Goal: Task Accomplishment & Management: Complete application form

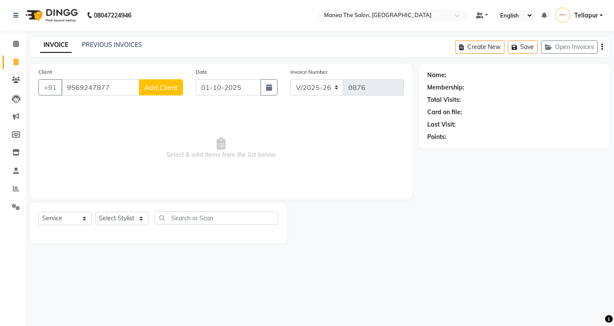
select select "6085"
select select "service"
click at [478, 88] on div "Membership:" at bounding box center [514, 87] width 174 height 9
click at [432, 86] on div "Membership:" at bounding box center [445, 87] width 37 height 9
click at [435, 86] on div "Membership:" at bounding box center [445, 87] width 37 height 9
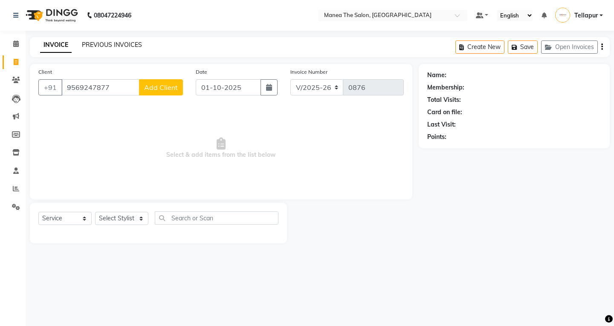
drag, startPoint x: 120, startPoint y: 46, endPoint x: 381, endPoint y: 66, distance: 261.9
click at [120, 46] on link "PREVIOUS INVOICES" at bounding box center [112, 45] width 60 height 8
click at [18, 78] on icon at bounding box center [16, 80] width 8 height 6
click at [115, 87] on input "9569247877" at bounding box center [100, 87] width 78 height 16
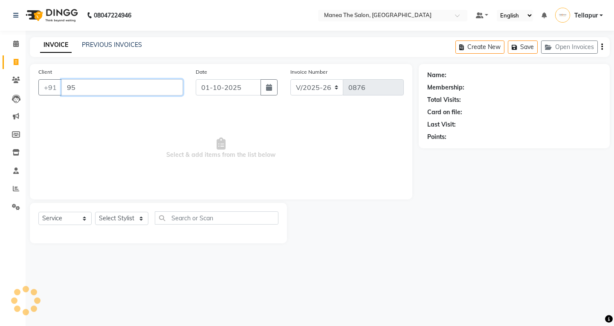
type input "9"
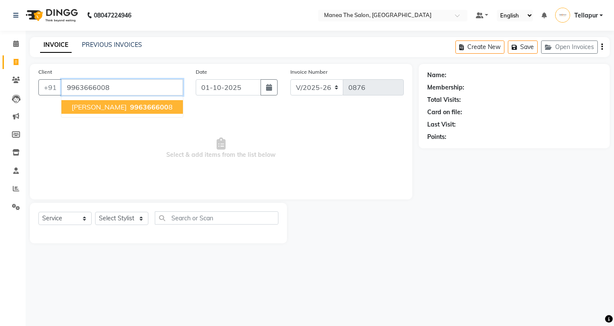
type input "9963666008"
click at [133, 85] on input "9963666008" at bounding box center [121, 87] width 121 height 16
click at [134, 84] on input "9963666008" at bounding box center [121, 87] width 121 height 16
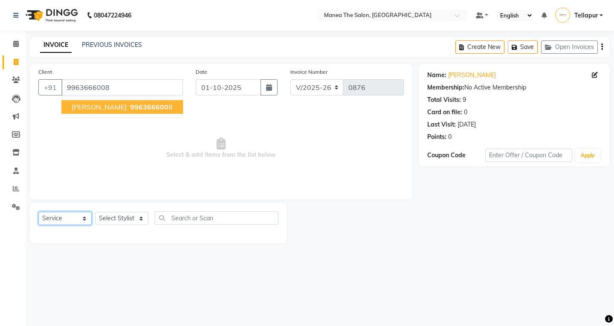
click at [84, 218] on select "Select Service Product Membership Package Voucher Prepaid Gift Card" at bounding box center [64, 218] width 53 height 13
click at [86, 218] on select "Select Service Product Membership Package Voucher Prepaid Gift Card" at bounding box center [64, 218] width 53 height 13
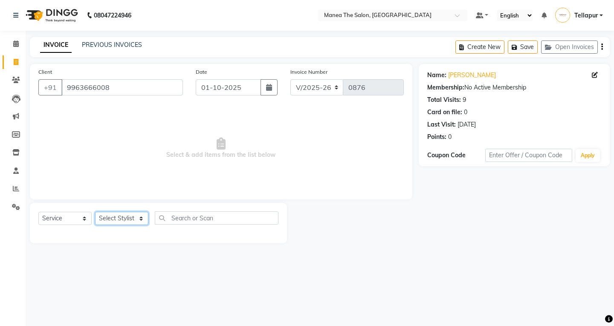
click at [141, 218] on select "Select Stylist [PERSON_NAME]" at bounding box center [121, 218] width 53 height 13
select select "85429"
click at [95, 212] on select "Select Stylist [PERSON_NAME]" at bounding box center [121, 218] width 53 height 13
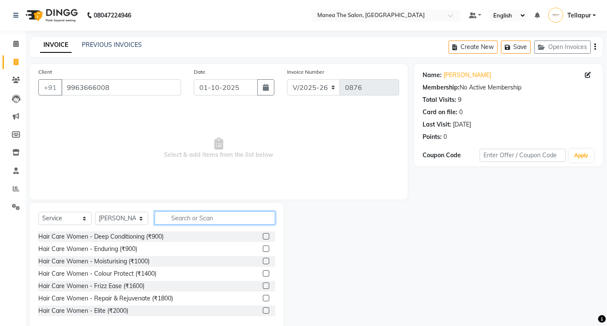
click at [179, 215] on input "text" at bounding box center [215, 217] width 121 height 13
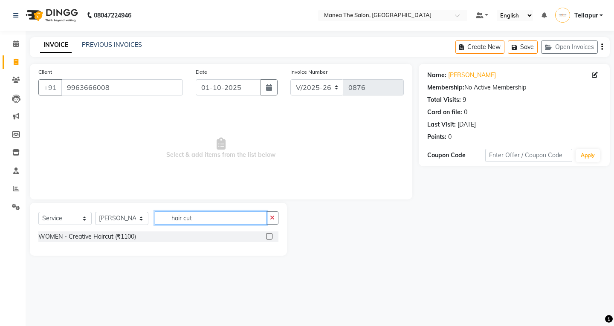
type input "hair cut"
click at [266, 237] on div "WOMEN - Creative Haircut (₹1100)" at bounding box center [158, 236] width 240 height 11
click at [267, 234] on label at bounding box center [269, 236] width 6 height 6
click at [267, 234] on input "checkbox" at bounding box center [269, 237] width 6 height 6
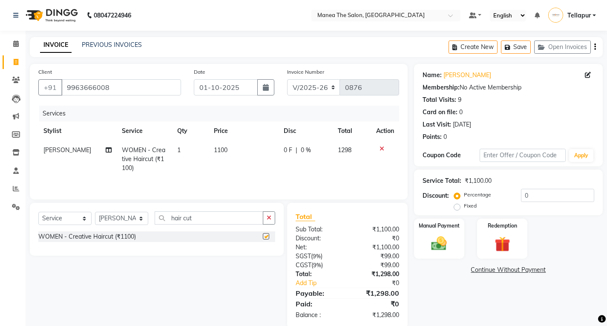
checkbox input "false"
click at [464, 207] on label "Fixed" at bounding box center [470, 206] width 13 height 8
click at [456, 207] on input "Fixed" at bounding box center [459, 206] width 6 height 6
radio input "true"
click at [464, 194] on label "Percentage" at bounding box center [477, 195] width 27 height 8
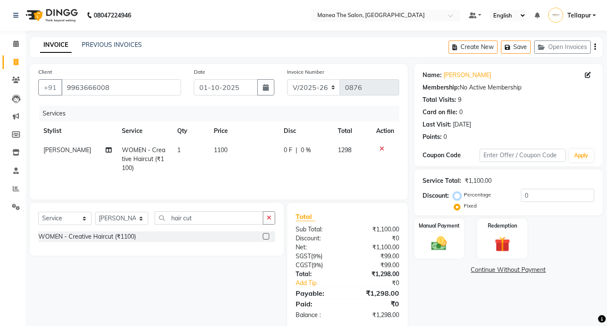
click at [456, 194] on input "Percentage" at bounding box center [459, 195] width 6 height 6
radio input "true"
click at [547, 196] on input "0" at bounding box center [557, 195] width 73 height 13
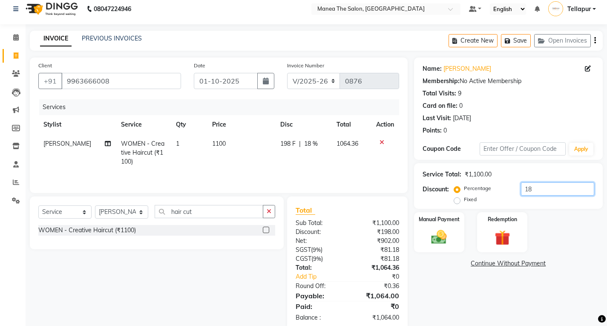
scroll to position [24, 0]
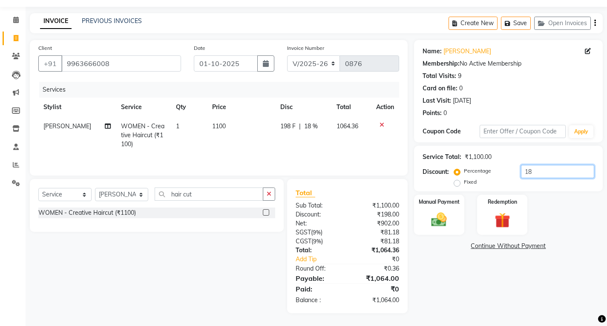
type input "18"
click at [464, 182] on label "Fixed" at bounding box center [470, 182] width 13 height 8
click at [457, 182] on input "Fixed" at bounding box center [459, 182] width 6 height 6
radio input "true"
click at [464, 170] on label "Percentage" at bounding box center [477, 171] width 27 height 8
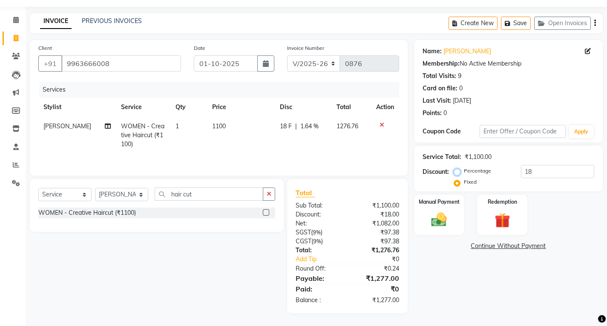
click at [456, 170] on input "Percentage" at bounding box center [459, 171] width 6 height 6
radio input "true"
click at [464, 182] on label "Fixed" at bounding box center [470, 182] width 13 height 8
click at [456, 182] on input "Fixed" at bounding box center [459, 182] width 6 height 6
radio input "true"
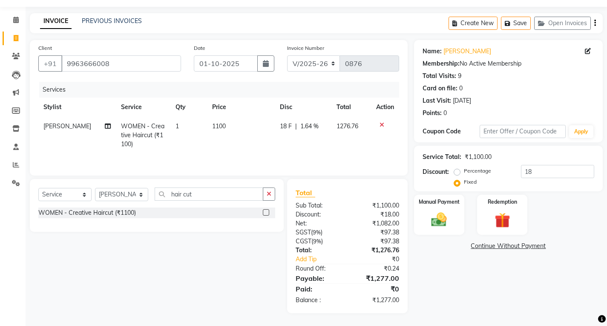
click at [389, 300] on div "₹1,277.00" at bounding box center [376, 300] width 58 height 9
click at [548, 173] on input "18" at bounding box center [557, 171] width 73 height 13
type input "1"
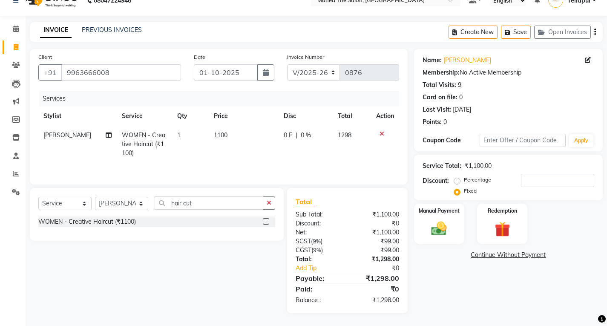
click at [464, 180] on label "Percentage" at bounding box center [477, 180] width 27 height 8
click at [460, 180] on input "Percentage" at bounding box center [459, 180] width 6 height 6
radio input "true"
click at [571, 182] on input "number" at bounding box center [557, 180] width 73 height 13
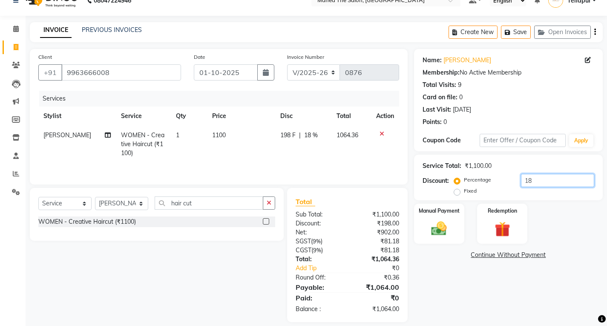
type input "1"
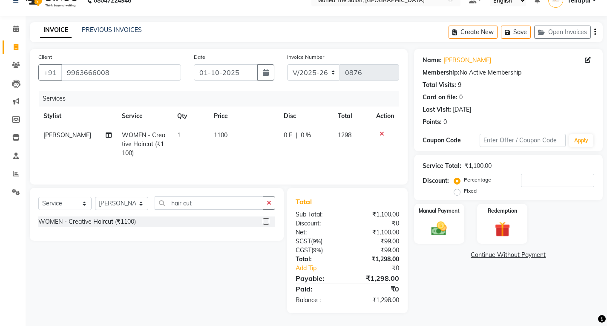
click at [464, 190] on label "Fixed" at bounding box center [470, 191] width 13 height 8
click at [457, 190] on input "Fixed" at bounding box center [459, 191] width 6 height 6
radio input "true"
click at [493, 252] on link "Continue Without Payment" at bounding box center [508, 255] width 185 height 9
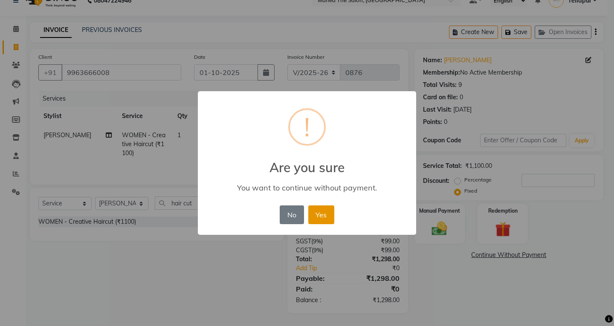
click at [323, 215] on button "Yes" at bounding box center [321, 214] width 26 height 19
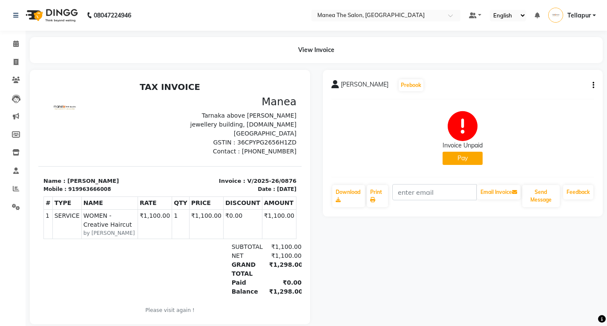
drag, startPoint x: 460, startPoint y: 155, endPoint x: 470, endPoint y: 155, distance: 10.2
click at [470, 155] on button "Pay" at bounding box center [463, 158] width 40 height 13
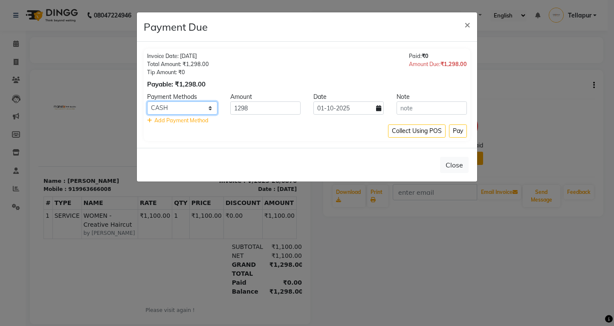
click at [209, 107] on select "CARD CASH Comp UPI PhonePe" at bounding box center [182, 107] width 70 height 13
select select "7"
click at [147, 101] on select "CARD CASH Comp UPI PhonePe" at bounding box center [182, 107] width 70 height 13
drag, startPoint x: 455, startPoint y: 132, endPoint x: 459, endPoint y: 132, distance: 4.7
click at [459, 132] on button "Pay" at bounding box center [458, 130] width 18 height 13
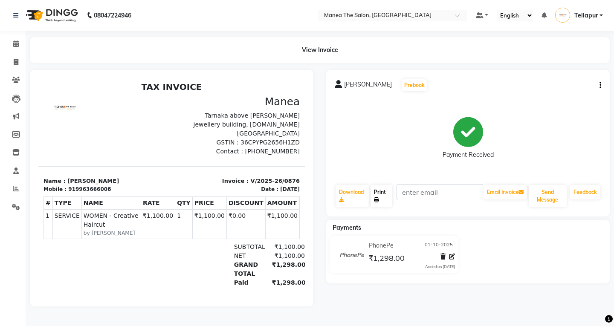
click at [386, 194] on link "Print" at bounding box center [381, 196] width 22 height 22
drag, startPoint x: 195, startPoint y: 239, endPoint x: 206, endPoint y: 236, distance: 12.0
click at [206, 242] on div "SUBTOTAL ₹1,100.00" at bounding box center [214, 246] width 181 height 9
select select "6085"
select select "service"
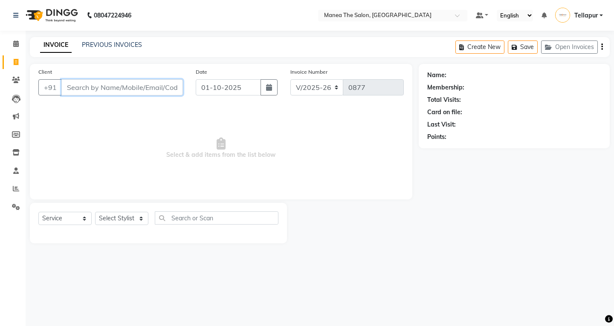
click at [84, 91] on input "Client" at bounding box center [121, 87] width 121 height 16
click at [118, 87] on input "Client" at bounding box center [121, 87] width 121 height 16
type input "9959110850"
click at [154, 86] on span "Add Client" at bounding box center [161, 87] width 34 height 9
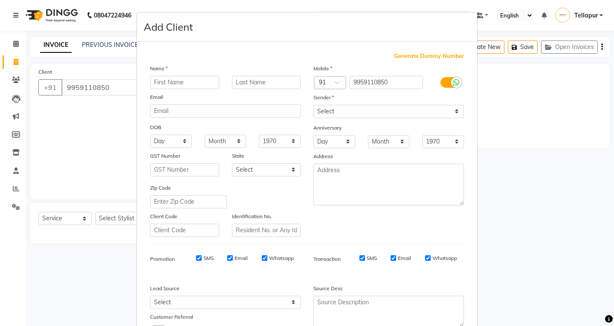
click at [118, 87] on ngb-modal-window "Add Client Generate Dummy Number Name Email DOB Day 01 02 03 04 05 06 07 08 09 …" at bounding box center [307, 163] width 614 height 326
click at [197, 81] on input "text" at bounding box center [184, 82] width 69 height 13
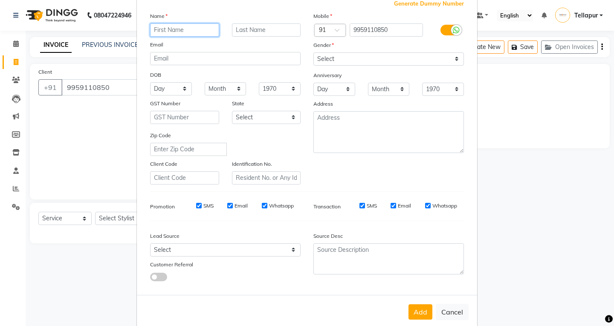
scroll to position [67, 0]
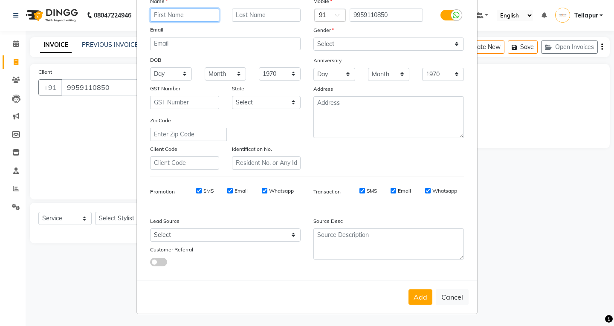
click at [175, 19] on input "text" at bounding box center [184, 15] width 69 height 13
click at [456, 296] on button "Cancel" at bounding box center [451, 297] width 33 height 16
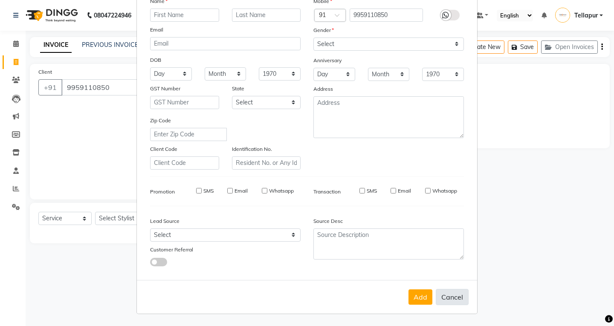
select select
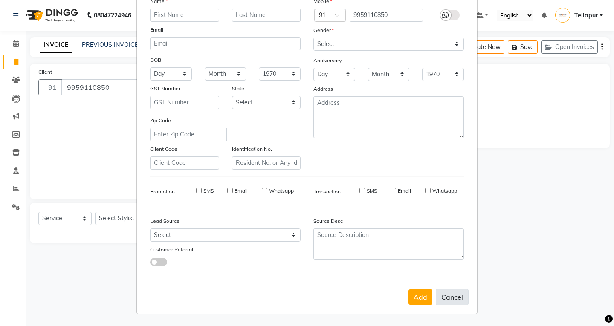
select select
checkbox input "false"
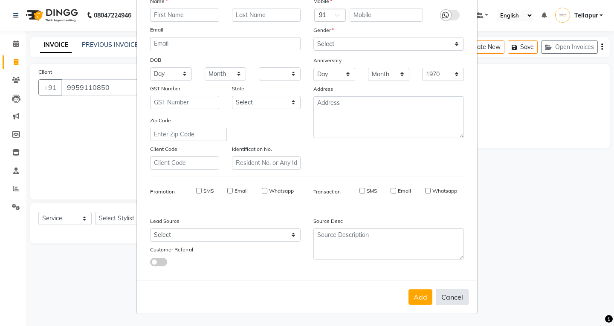
checkbox input "false"
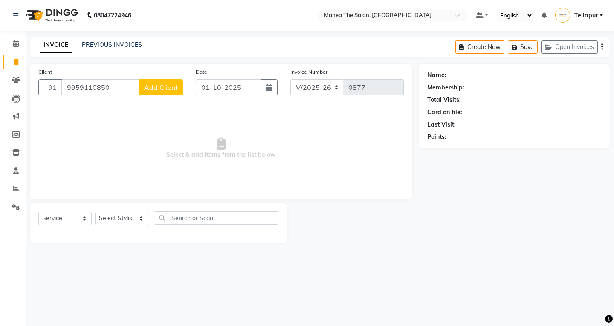
drag, startPoint x: 110, startPoint y: 87, endPoint x: 394, endPoint y: 270, distance: 338.0
click at [394, 270] on div "08047224946 Select Location × Manea The Salon, Tellapur Road Default Panel My P…" at bounding box center [307, 163] width 614 height 326
click at [73, 215] on select "Select Service Product Membership Package Voucher Prepaid Gift Card" at bounding box center [64, 218] width 53 height 13
select select "membership"
click at [38, 212] on select "Select Service Product Membership Package Voucher Prepaid Gift Card" at bounding box center [64, 218] width 53 height 13
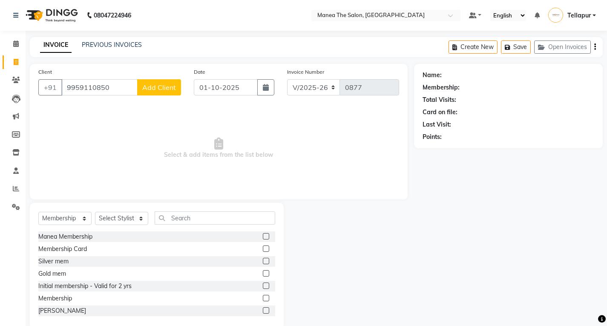
click at [80, 296] on div "Membership" at bounding box center [156, 298] width 237 height 11
click at [253, 295] on div "Membership" at bounding box center [156, 298] width 237 height 11
click at [263, 295] on label at bounding box center [266, 298] width 6 height 6
click at [263, 296] on input "checkbox" at bounding box center [266, 299] width 6 height 6
checkbox input "false"
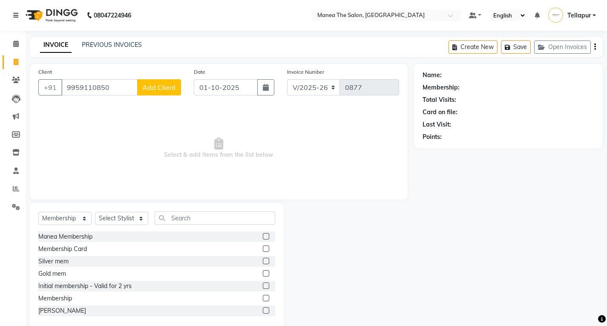
click at [263, 285] on label at bounding box center [266, 285] width 6 height 6
click at [263, 285] on input "checkbox" at bounding box center [266, 286] width 6 height 6
checkbox input "false"
click at [125, 215] on select "Select Stylist [PERSON_NAME]" at bounding box center [121, 218] width 53 height 13
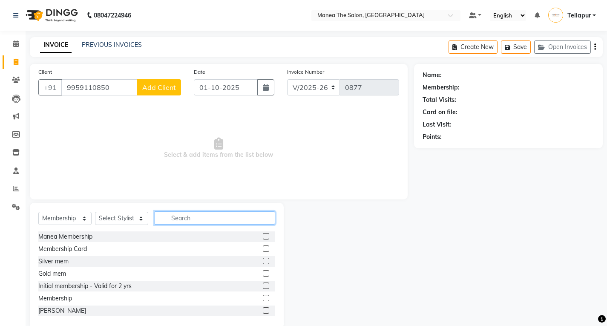
click at [186, 217] on input "text" at bounding box center [215, 217] width 121 height 13
click at [124, 219] on select "Select Stylist [PERSON_NAME]" at bounding box center [121, 218] width 53 height 13
select select "85429"
click at [95, 212] on select "Select Stylist [PERSON_NAME]" at bounding box center [121, 218] width 53 height 13
click at [459, 72] on div "Name:" at bounding box center [509, 75] width 172 height 9
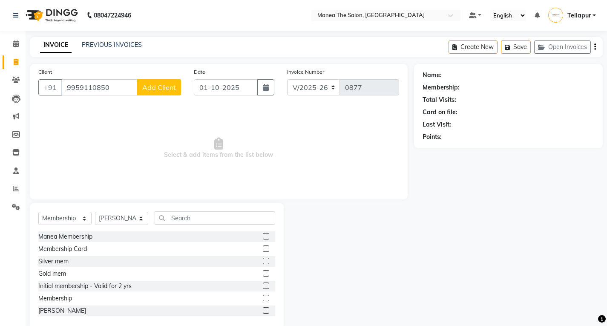
click at [161, 85] on span "Add Client" at bounding box center [159, 87] width 34 height 9
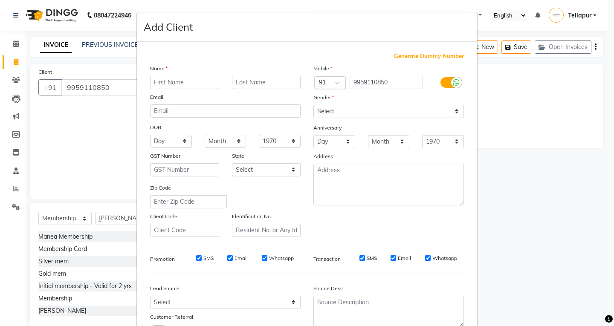
click at [186, 84] on input "text" at bounding box center [184, 82] width 69 height 13
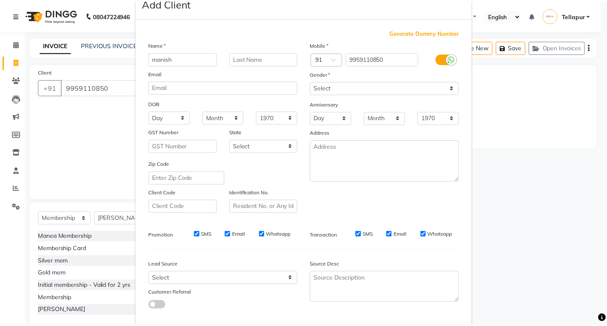
scroll to position [43, 0]
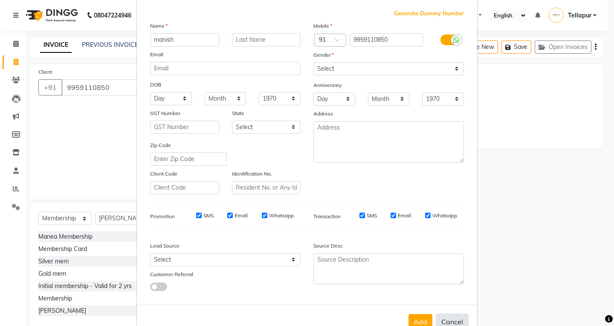
type input "manish"
click at [443, 322] on button "Cancel" at bounding box center [451, 322] width 33 height 16
select select
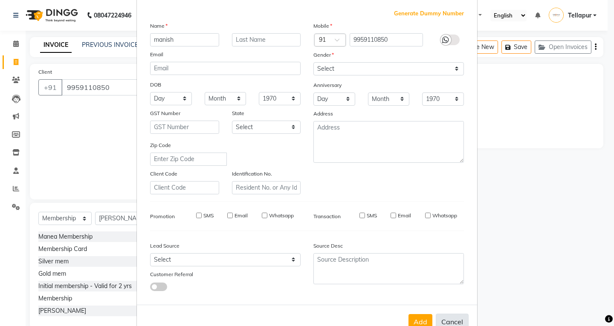
select select
checkbox input "false"
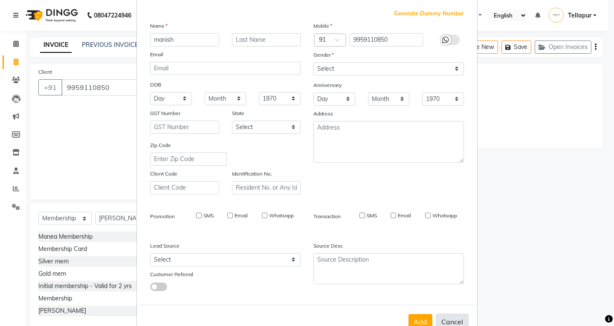
checkbox input "false"
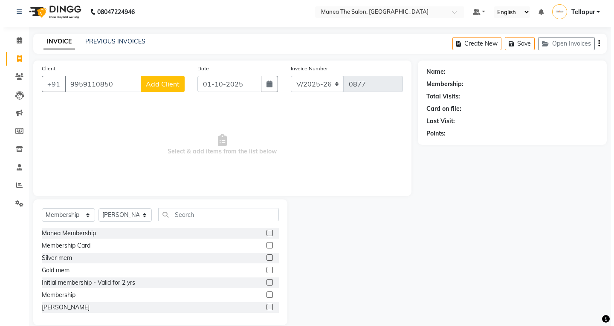
scroll to position [0, 0]
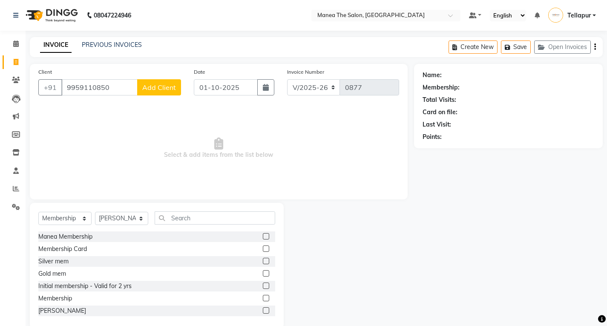
click at [158, 87] on span "Add Client" at bounding box center [159, 87] width 34 height 9
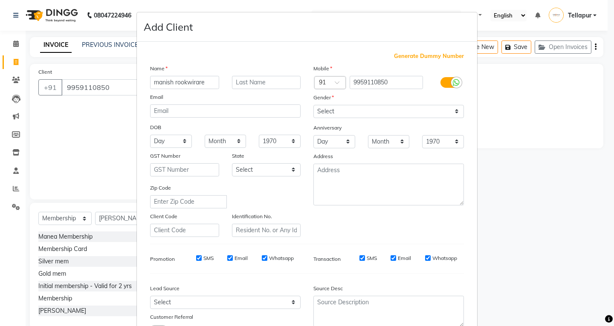
type input "manish rookwirare"
click at [201, 114] on input "email" at bounding box center [225, 110] width 150 height 13
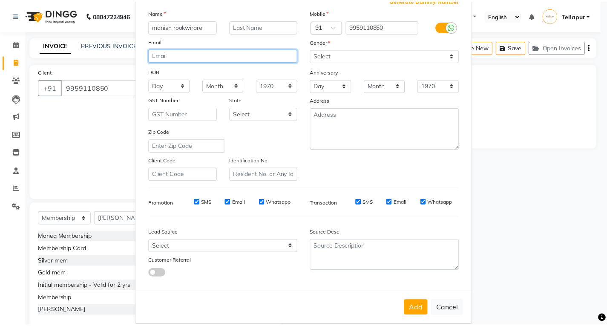
scroll to position [67, 0]
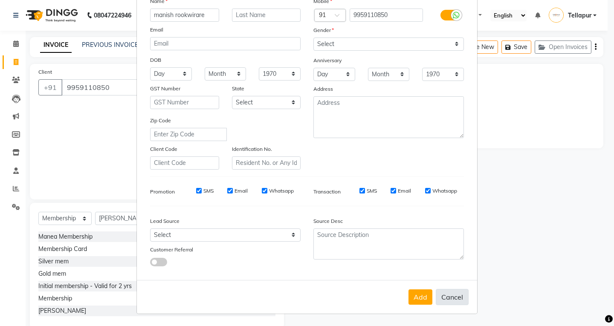
click at [462, 290] on button "Cancel" at bounding box center [451, 297] width 33 height 16
select select
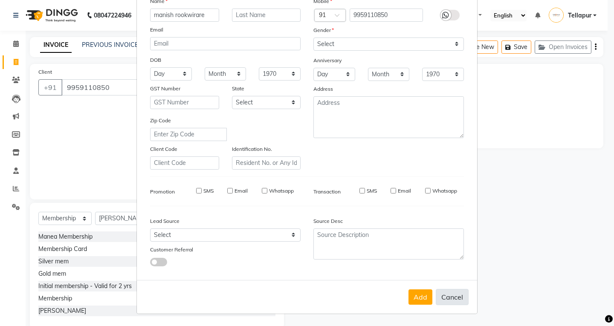
select select
checkbox input "false"
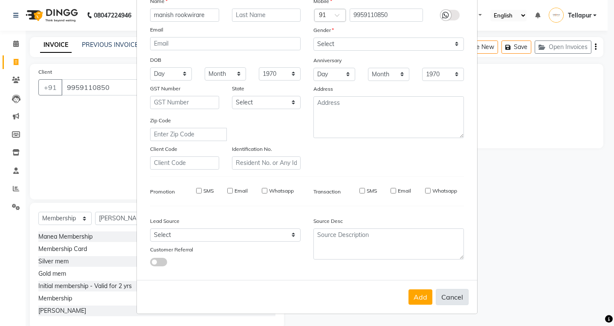
checkbox input "false"
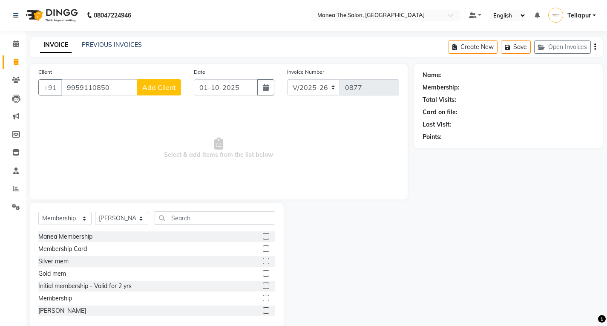
drag, startPoint x: 469, startPoint y: 277, endPoint x: 464, endPoint y: 277, distance: 4.7
click at [467, 277] on div "Name: Membership: Total Visits: Card on file: Last Visit: Points:" at bounding box center [511, 196] width 195 height 265
click at [19, 170] on span at bounding box center [16, 171] width 15 height 10
click at [124, 219] on select "Select Stylist [PERSON_NAME]" at bounding box center [121, 218] width 53 height 13
select select
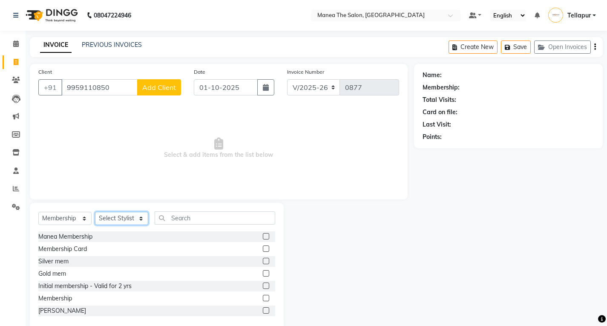
click at [95, 212] on select "Select Stylist [PERSON_NAME]" at bounding box center [121, 218] width 53 height 13
